Goal: Transaction & Acquisition: Purchase product/service

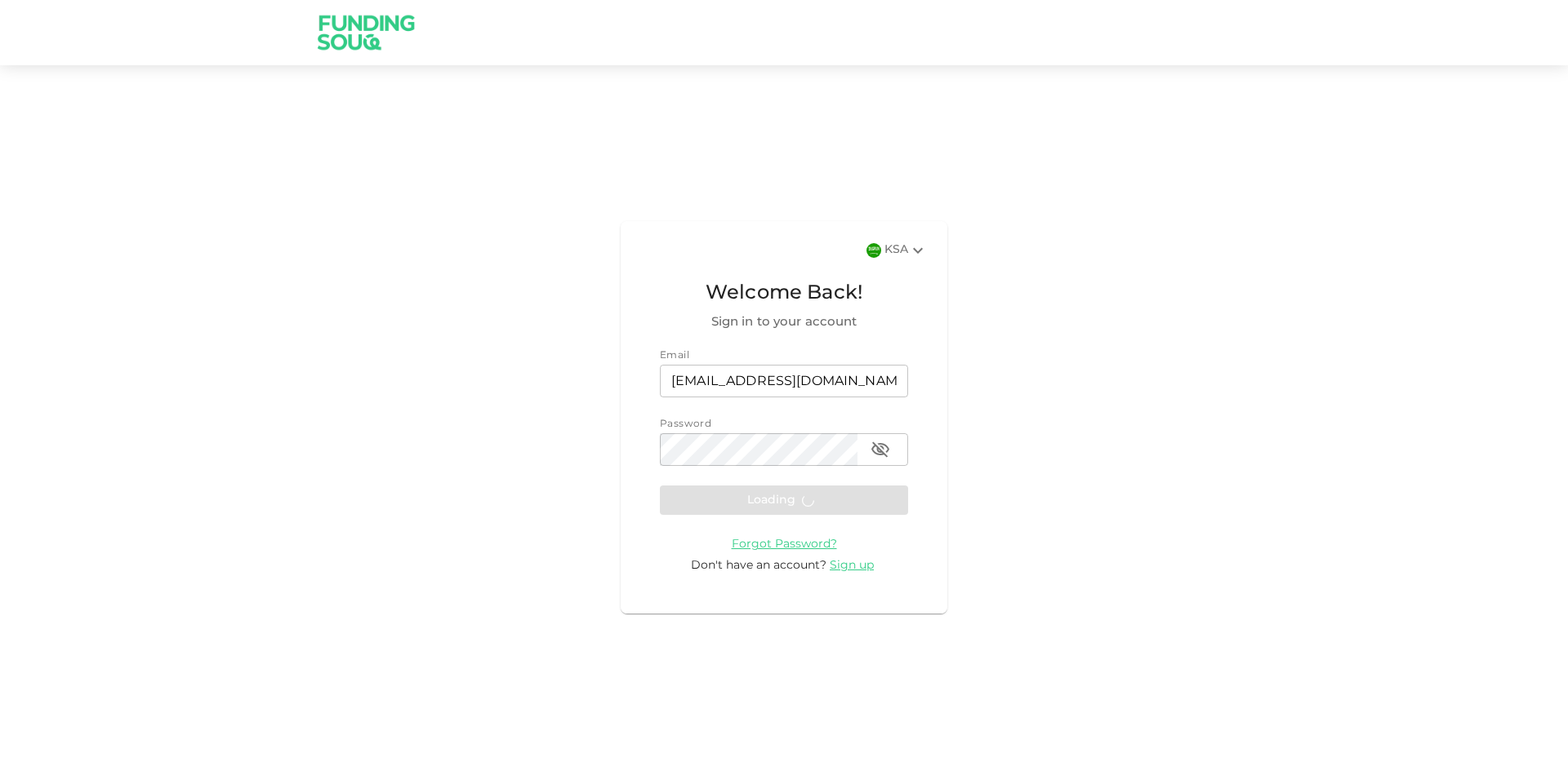
scroll to position [1471, 0]
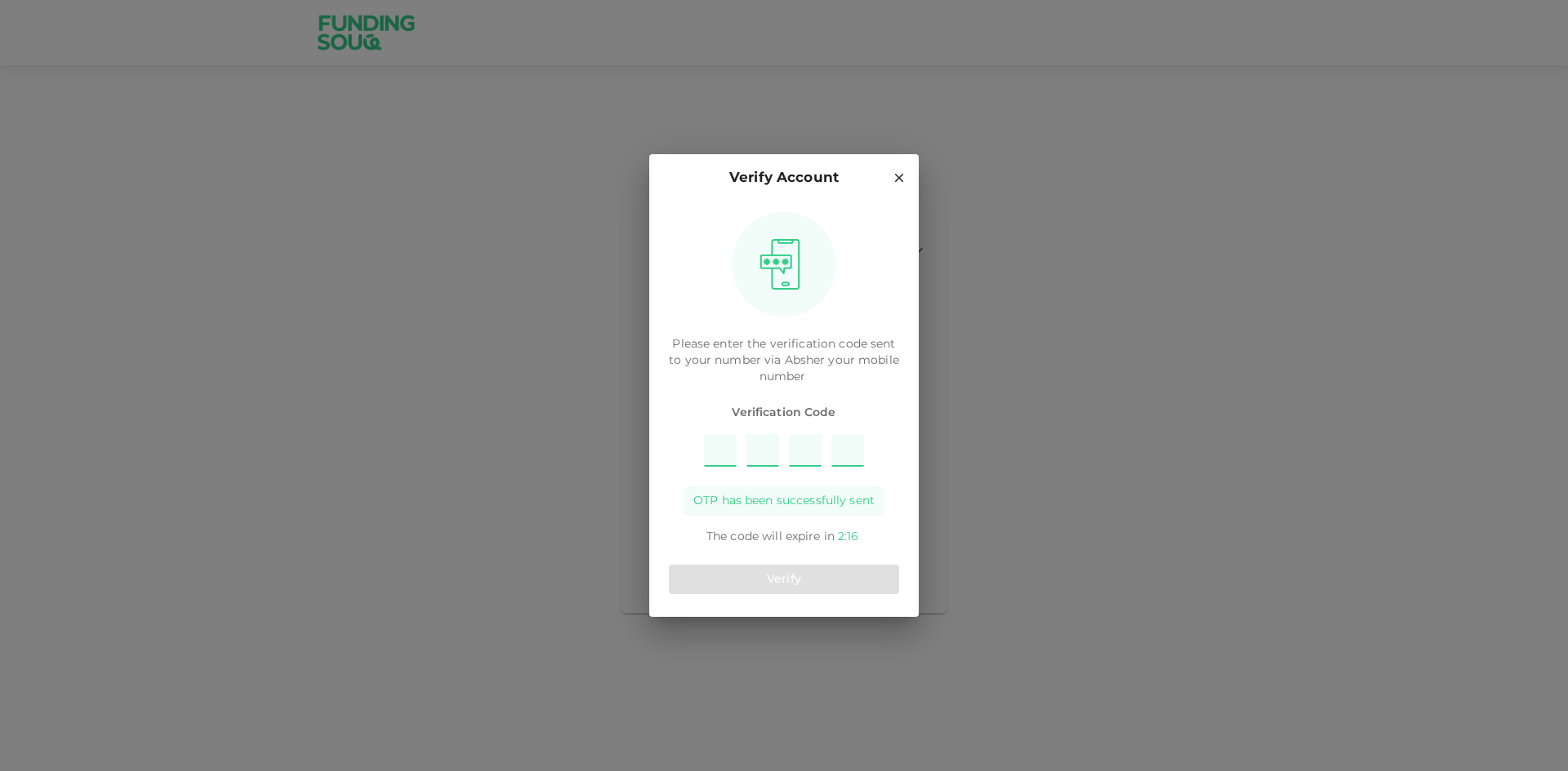
click at [603, 399] on div "Verify Account Please enter the verification code sent to your number via [PERS…" at bounding box center [784, 385] width 1568 height 771
click at [731, 451] on input "Please enter OTP character 1" at bounding box center [719, 450] width 32 height 32
type input "2"
type input "7"
type input "9"
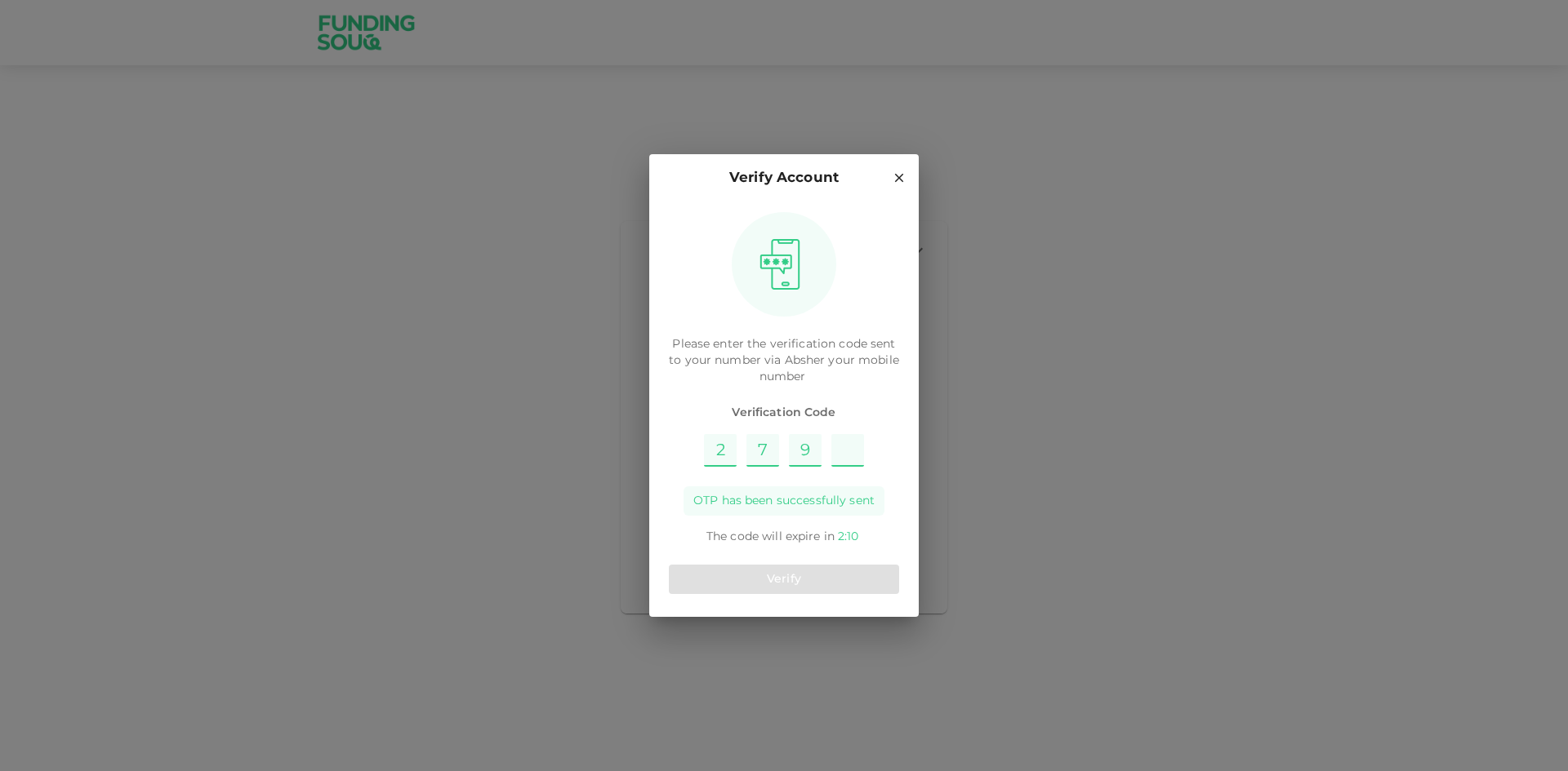
type textarea "1"
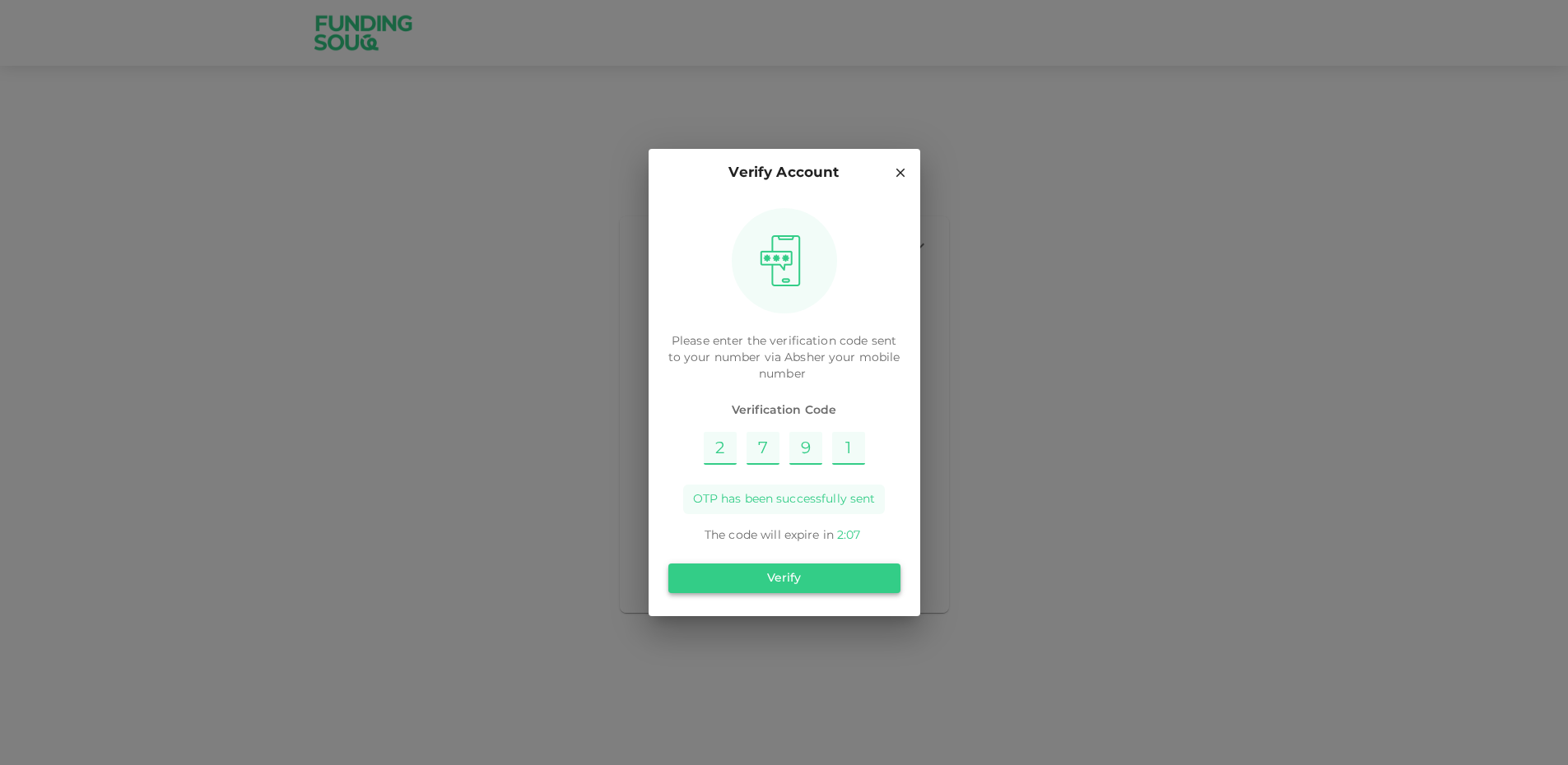
type input "1"
click at [774, 579] on button "Verify" at bounding box center [784, 579] width 232 height 30
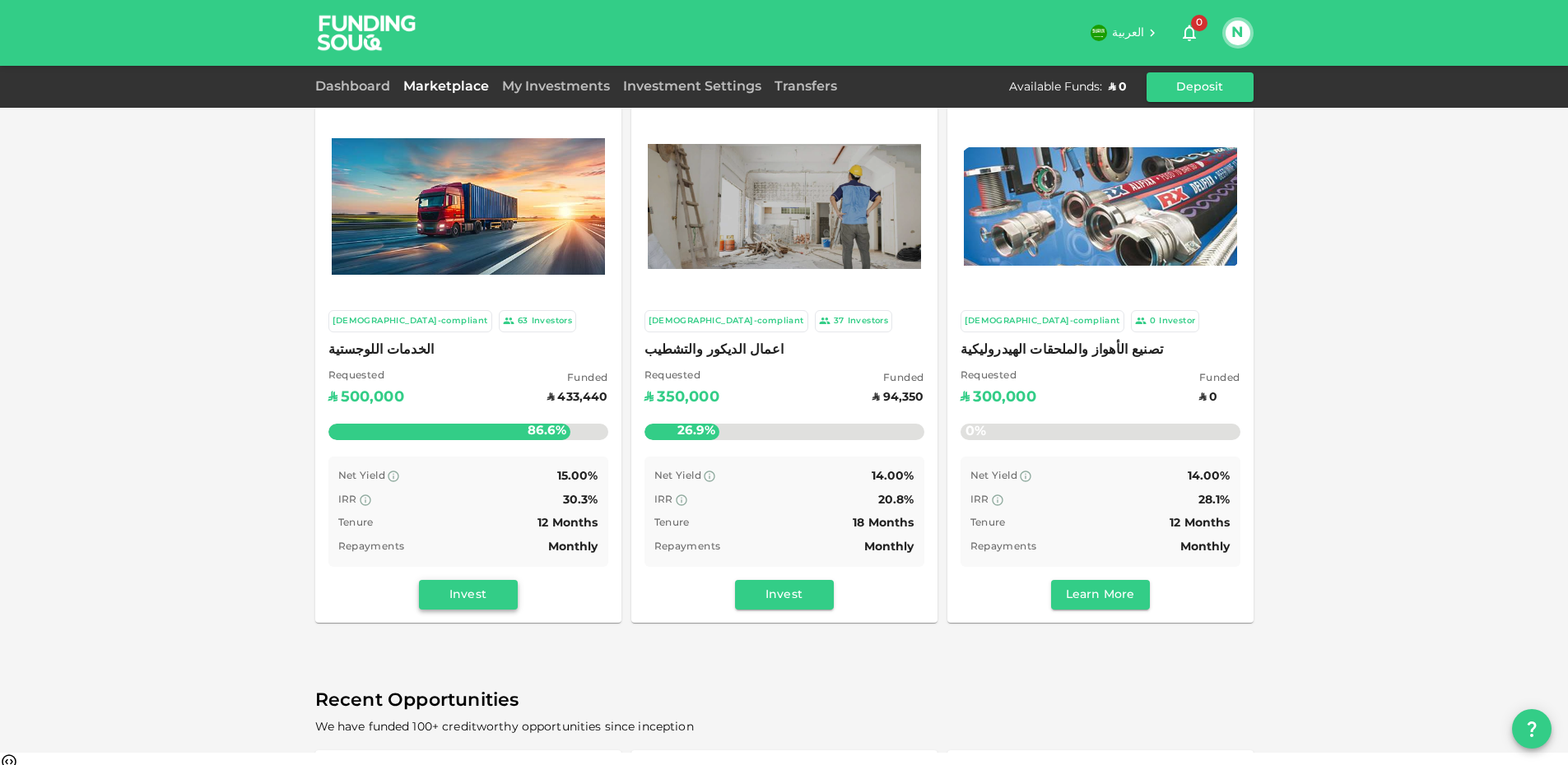
click at [447, 585] on button "Invest" at bounding box center [469, 595] width 99 height 30
